Goal: Transaction & Acquisition: Purchase product/service

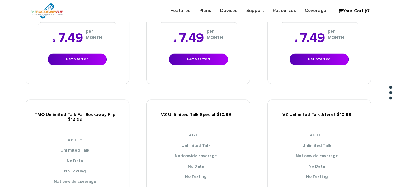
scroll to position [654, 0]
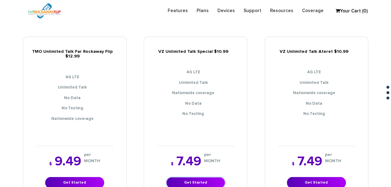
click at [217, 178] on link "Get Started" at bounding box center [195, 184] width 59 height 12
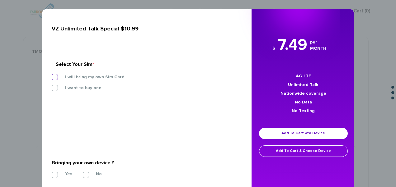
click at [110, 78] on label "I will bring my own Sim Card" at bounding box center [90, 77] width 69 height 6
click at [52, 75] on input "I will bring my own Sim Card" at bounding box center [52, 75] width 0 height 0
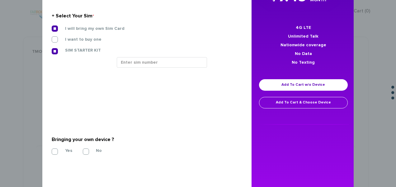
scroll to position [120, 0]
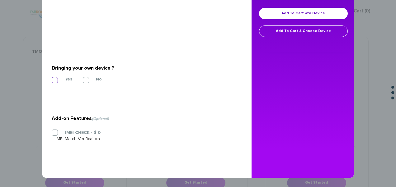
click at [56, 77] on label "Yes" at bounding box center [64, 80] width 17 height 6
click at [52, 78] on input "Yes" at bounding box center [52, 78] width 0 height 0
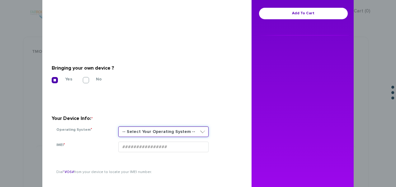
click at [144, 134] on select "-- Select Your Operating System -- ANDROID BLACKBERRY IOS NONE (BASIC PHONE) WI…" at bounding box center [163, 132] width 90 height 11
select select "NONE (BASIC PHONE)"
click at [118, 127] on select "-- Select Your Operating System -- ANDROID BLACKBERRY IOS NONE (BASIC PHONE) WI…" at bounding box center [163, 132] width 90 height 11
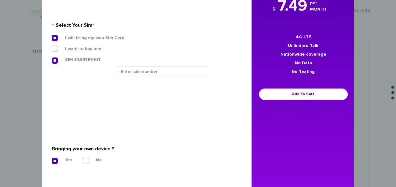
scroll to position [27, 0]
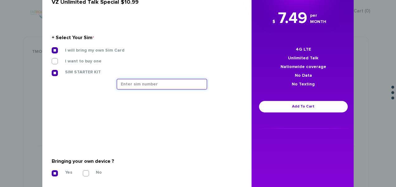
click at [145, 81] on input "text" at bounding box center [162, 84] width 90 height 11
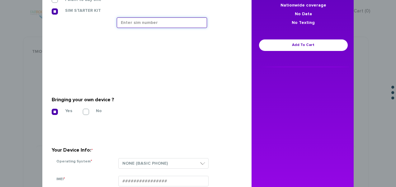
scroll to position [89, 0]
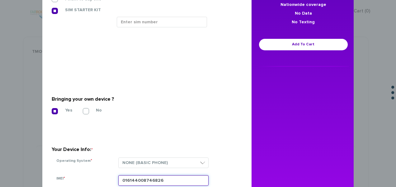
type input "016144008746826"
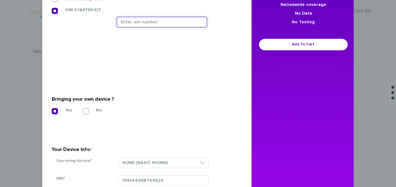
click at [150, 25] on input "text" at bounding box center [162, 22] width 90 height 11
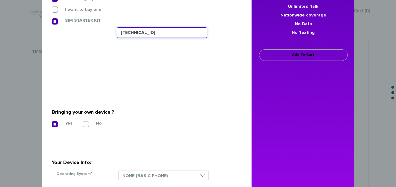
scroll to position [77, 0]
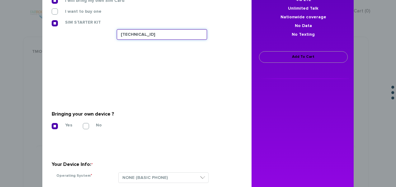
type input "[TECHNICAL_ID]"
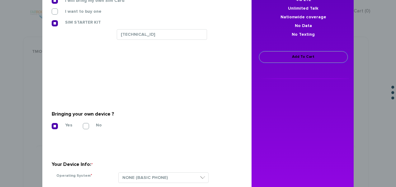
click at [285, 52] on link "Add To Cart" at bounding box center [303, 57] width 89 height 12
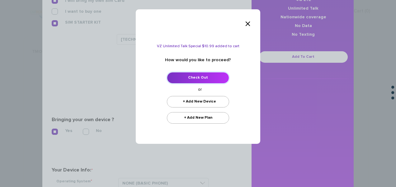
click at [208, 81] on link "Check Out" at bounding box center [198, 78] width 62 height 12
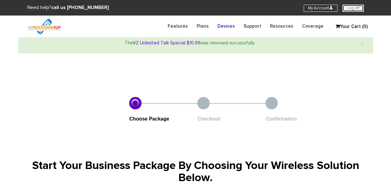
click at [353, 9] on link "Log off" at bounding box center [353, 8] width 21 height 7
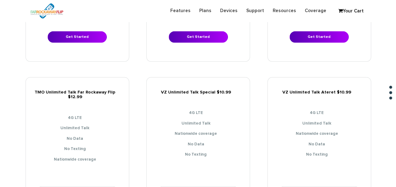
scroll to position [685, 0]
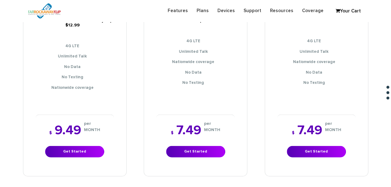
click at [206, 139] on div "$ 7.49 per MONTH Get Started" at bounding box center [196, 141] width 78 height 52
click at [212, 147] on link "Get Started" at bounding box center [195, 152] width 59 height 12
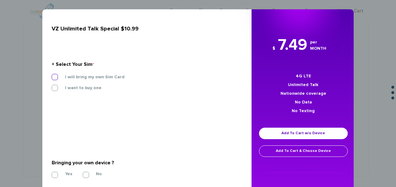
click at [97, 79] on label "I will bring my own Sim Card" at bounding box center [90, 77] width 69 height 6
click at [52, 75] on input "I will bring my own Sim Card" at bounding box center [52, 75] width 0 height 0
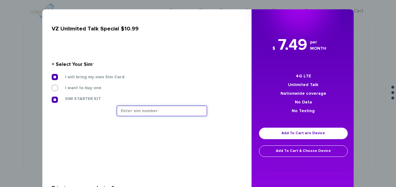
paste input "89148000009458579309"
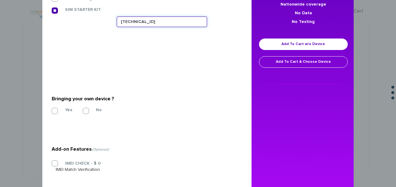
scroll to position [120, 0]
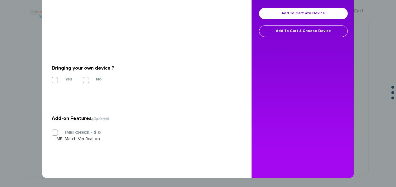
type input "89148000009458579309"
drag, startPoint x: 56, startPoint y: 76, endPoint x: 58, endPoint y: 79, distance: 3.6
click at [57, 77] on section "Bringing your own device ? * Yes No" at bounding box center [145, 73] width 186 height 50
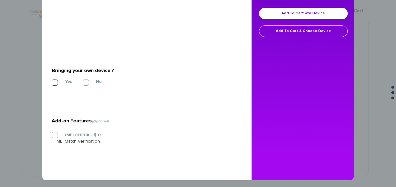
click at [59, 79] on label "Yes" at bounding box center [64, 82] width 17 height 6
click at [52, 81] on input "Yes" at bounding box center [52, 81] width 0 height 0
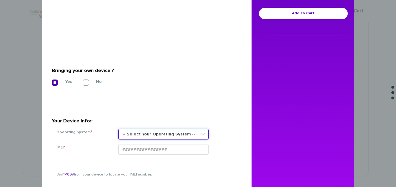
click at [143, 131] on select "-- Select Your Operating System -- ANDROID BLACKBERRY IOS NONE (BASIC PHONE) WI…" at bounding box center [163, 134] width 90 height 11
select select "NONE (BASIC PHONE)"
click at [118, 129] on select "-- Select Your Operating System -- ANDROID BLACKBERRY IOS NONE (BASIC PHONE) WI…" at bounding box center [163, 134] width 90 height 11
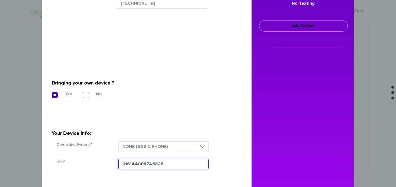
type input "016144008746826"
click at [287, 29] on link "Add To Cart" at bounding box center [303, 26] width 89 height 12
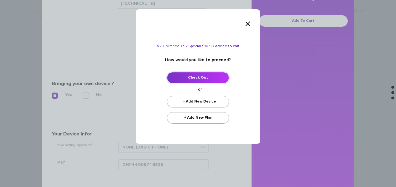
click at [204, 76] on link "Check Out" at bounding box center [198, 78] width 62 height 12
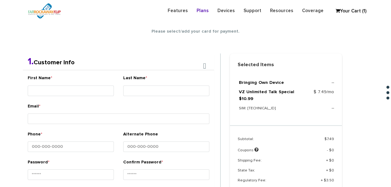
scroll to position [110, 0]
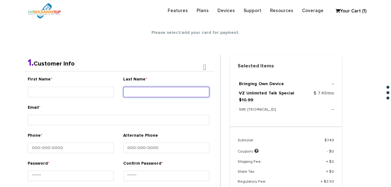
click at [148, 90] on input "Last Name *" at bounding box center [166, 92] width 86 height 11
type input "Ostreicher"
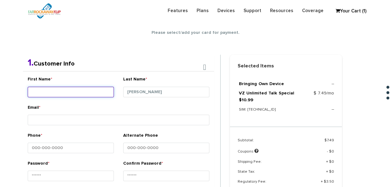
click at [106, 92] on input "First Name *" at bounding box center [71, 92] width 86 height 11
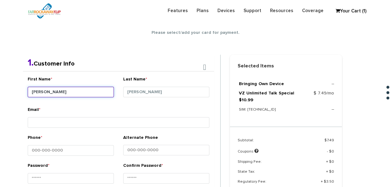
type input "miriam"
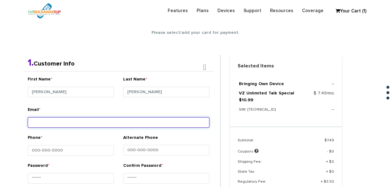
click at [100, 121] on input "Email *" at bounding box center [119, 122] width 182 height 11
type input "miriamostreicher@gmail.com"
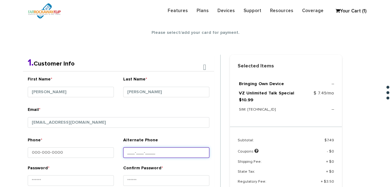
click at [163, 153] on input "Alternate Phone" at bounding box center [166, 153] width 86 height 11
type input "732-239-3200"
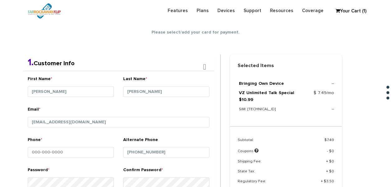
scroll to position [229, 0]
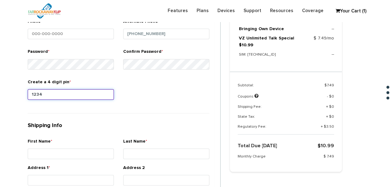
type input "1234"
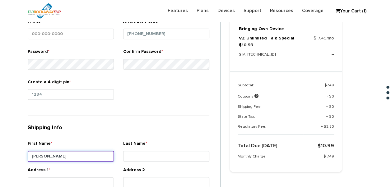
type input "miriam"
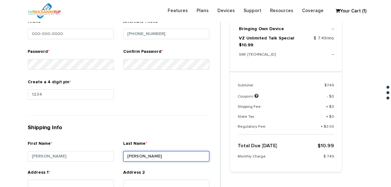
type input "ostreicher"
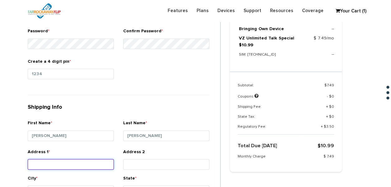
scroll to position [292, 0]
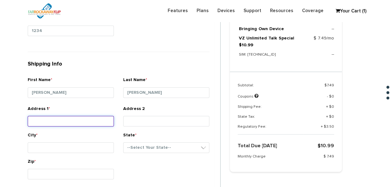
paste input "574 Oak Drive"
type input "574 Oak Drive"
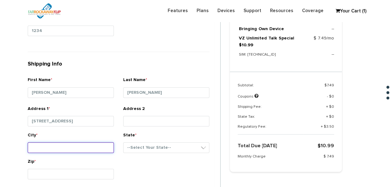
click at [55, 148] on input "City *" at bounding box center [71, 148] width 86 height 11
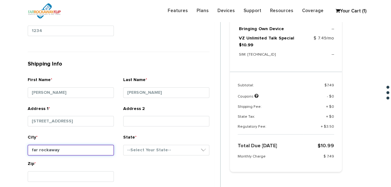
type input "Far Rockaway"
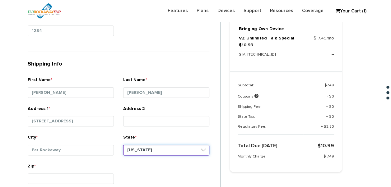
select select "NY"
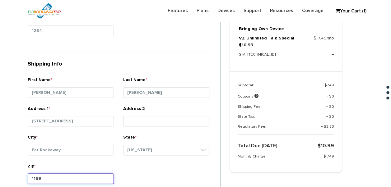
type input "11691"
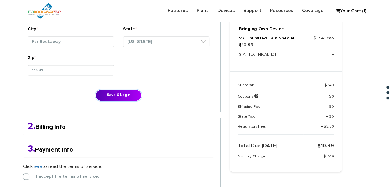
click at [96, 90] on button "Save & Login" at bounding box center [119, 96] width 46 height 12
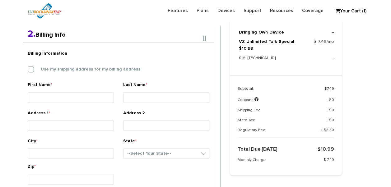
click at [55, 67] on label "Use my shipping address for my billing address" at bounding box center [85, 70] width 109 height 6
click at [28, 68] on input "Use my shipping address for my billing address" at bounding box center [28, 68] width 0 height 0
type input "miriam"
type input "ostreicher"
type input "574 Oak Drive"
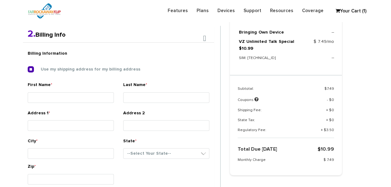
type input "Far Rockaway"
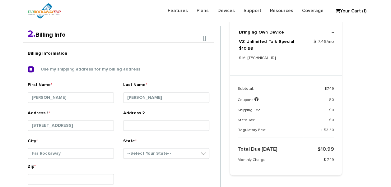
select select "NY"
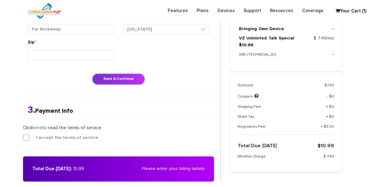
click at [97, 80] on button "Save & Continue" at bounding box center [118, 80] width 53 height 12
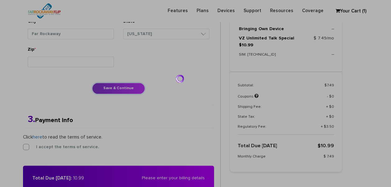
scroll to position [288, 0]
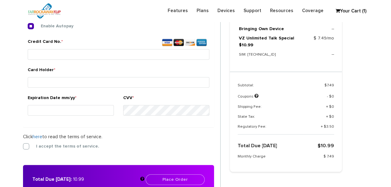
click at [29, 145] on label "I accept the terms of service." at bounding box center [63, 147] width 73 height 6
click at [23, 145] on input "I accept the terms of service." at bounding box center [23, 145] width 0 height 0
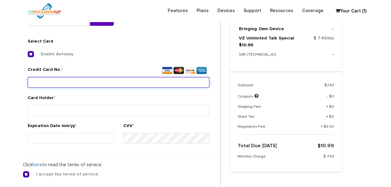
click at [90, 78] on input "Credit Card No. *" at bounding box center [119, 82] width 182 height 11
type input "3767 6071 9334 018"
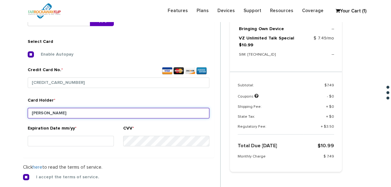
type input "ostreicher"
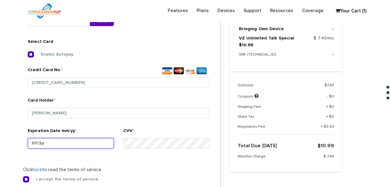
type input "07/29"
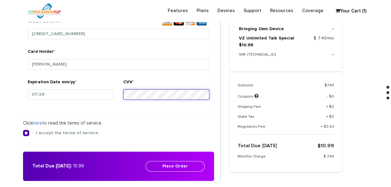
scroll to position [294, 0]
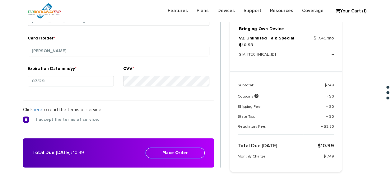
click at [179, 148] on button "Place Order" at bounding box center [175, 153] width 59 height 11
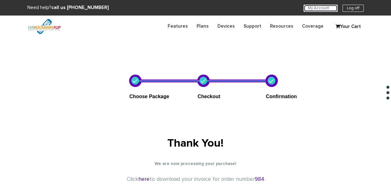
click at [310, 6] on link "My Account U" at bounding box center [321, 8] width 34 height 7
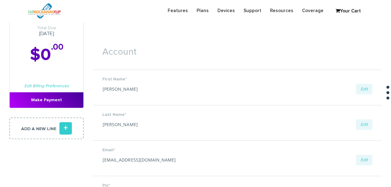
scroll to position [31, 0]
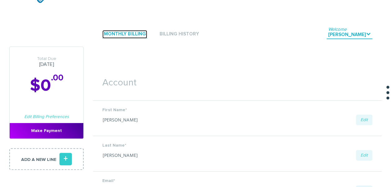
click at [128, 32] on link "Monthly Billing" at bounding box center [124, 34] width 45 height 8
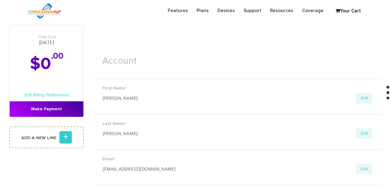
scroll to position [62, 0]
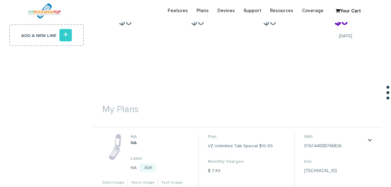
scroll to position [187, 0]
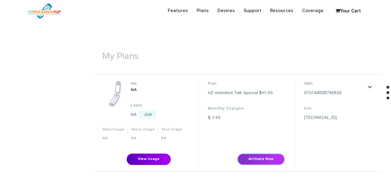
click at [249, 158] on button "Activate Now" at bounding box center [261, 160] width 47 height 12
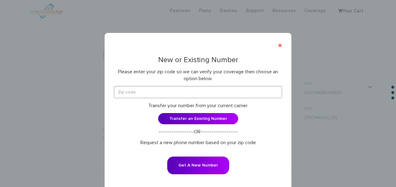
click at [147, 86] on div "New or Existing Number Please enter your zip code so we can verify your coverag…" at bounding box center [198, 119] width 168 height 127
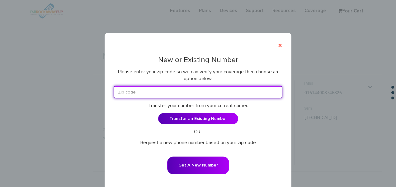
click at [147, 93] on input "text" at bounding box center [198, 92] width 168 height 12
type input "11516"
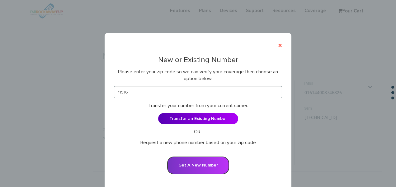
click at [217, 162] on button "Get A New Number" at bounding box center [198, 166] width 62 height 18
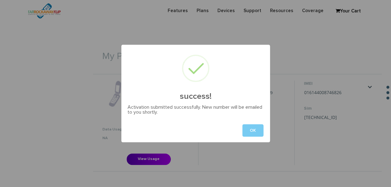
click at [251, 128] on button "OK" at bounding box center [253, 131] width 21 height 12
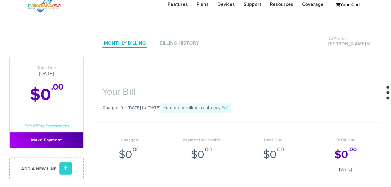
scroll to position [0, 0]
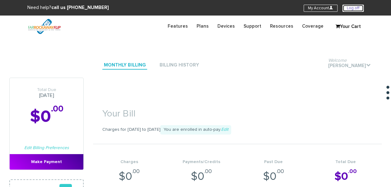
click at [353, 6] on link "Log off" at bounding box center [353, 8] width 21 height 7
